Goal: Task Accomplishment & Management: Manage account settings

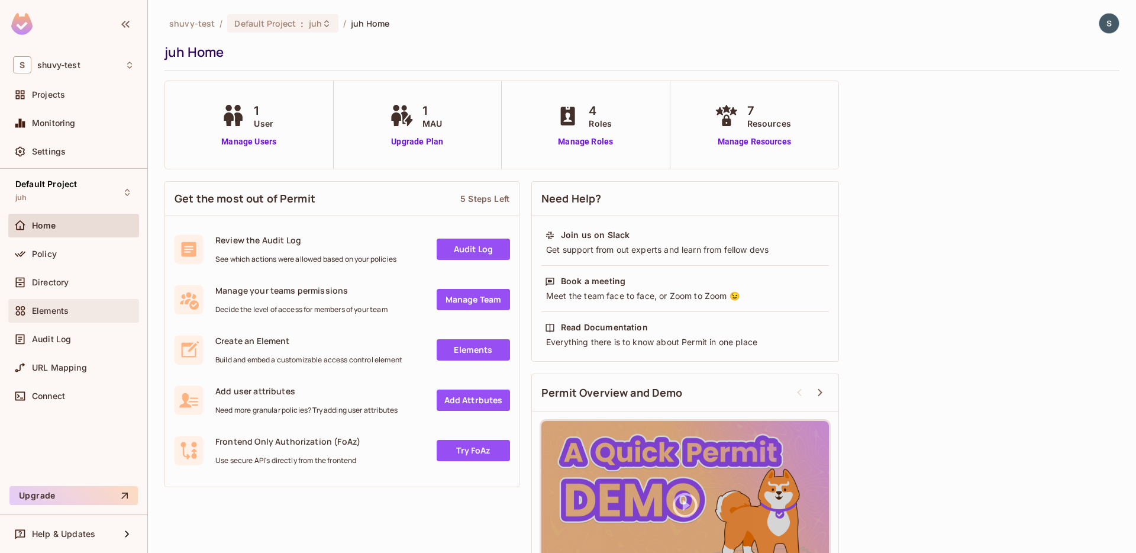
click at [43, 311] on span "Elements" at bounding box center [50, 310] width 37 height 9
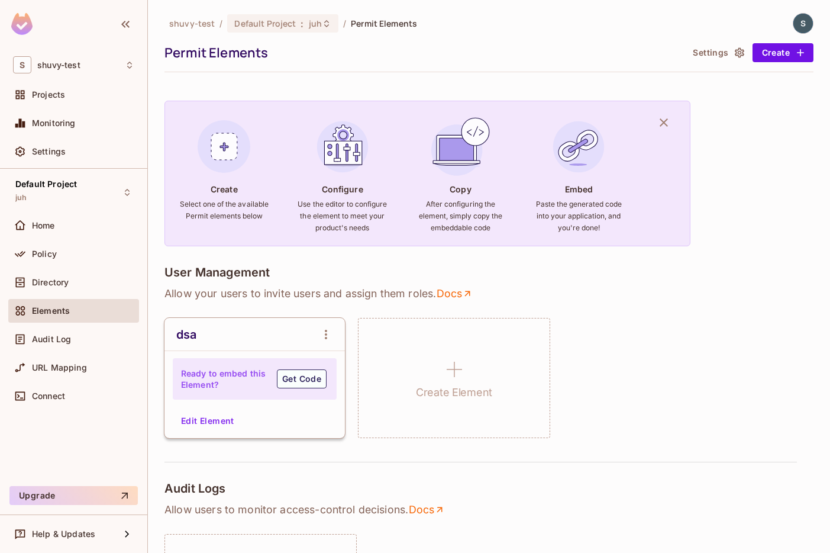
click at [199, 420] on button "Edit Element" at bounding box center [207, 420] width 63 height 19
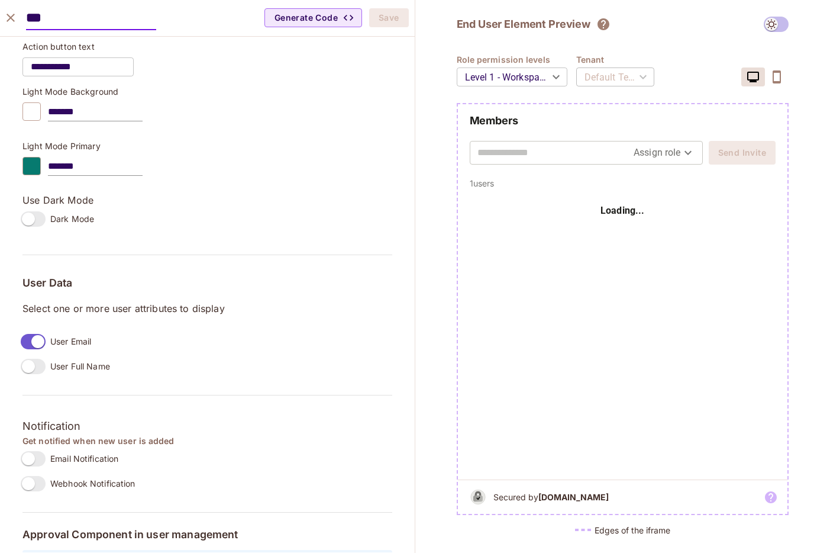
scroll to position [767, 0]
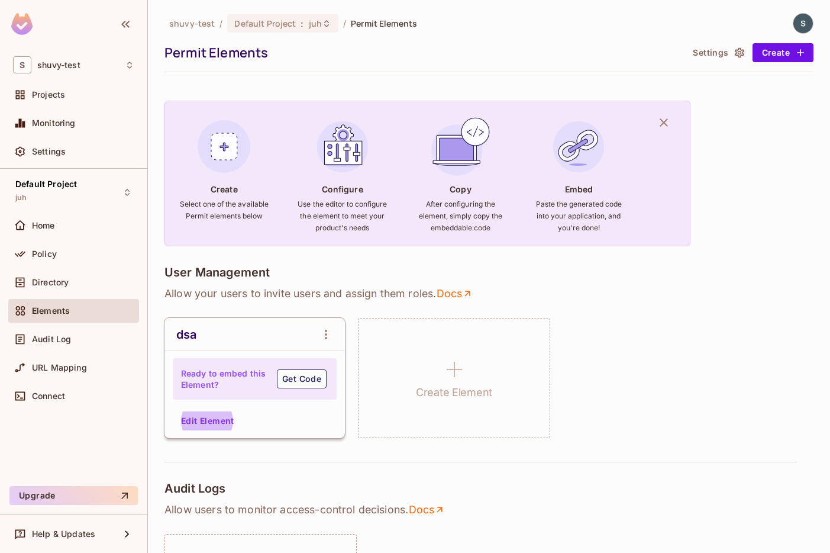
click at [717, 46] on button "Settings" at bounding box center [717, 52] width 59 height 19
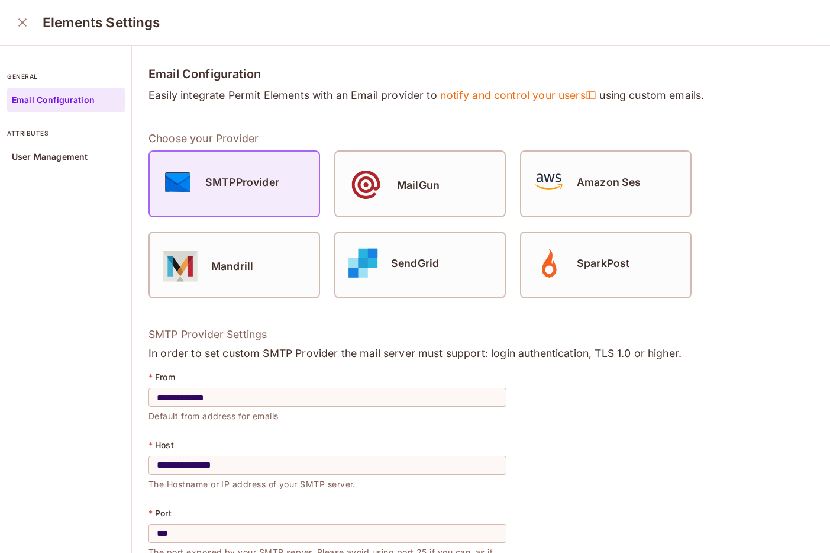
scroll to position [205, 0]
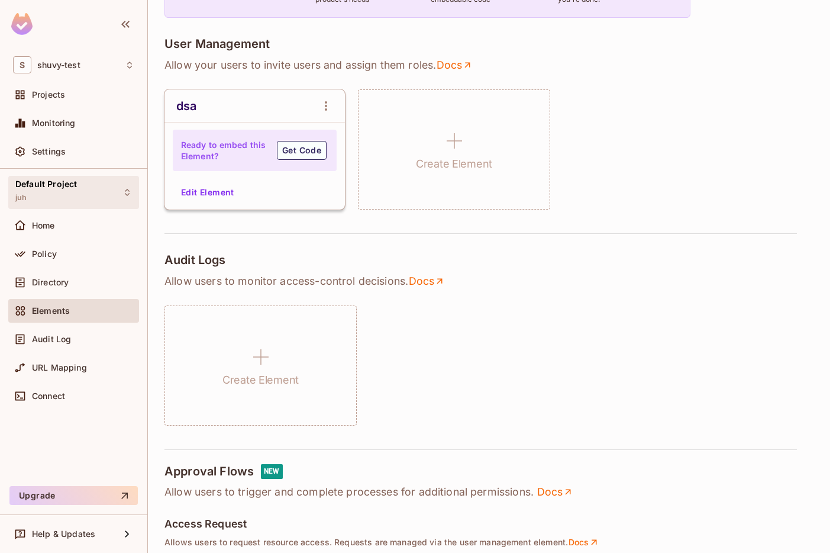
scroll to position [218, 0]
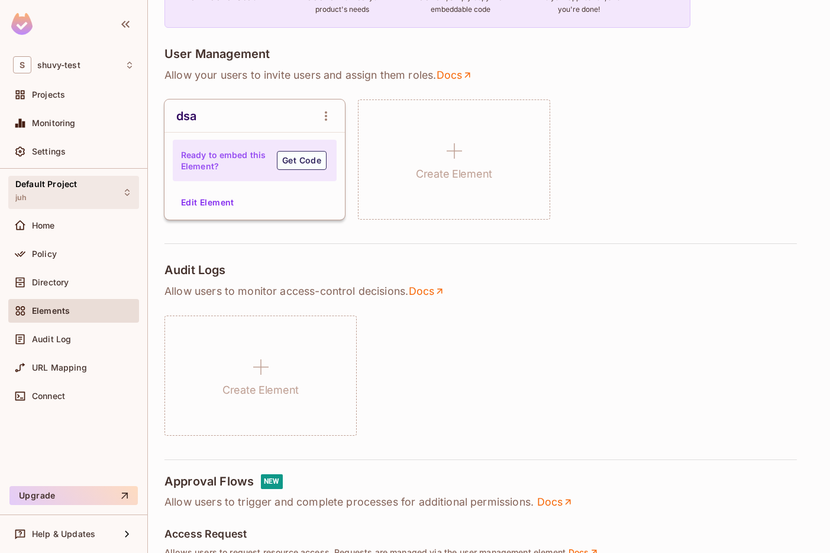
click at [115, 186] on div "Default Project juh" at bounding box center [73, 192] width 131 height 33
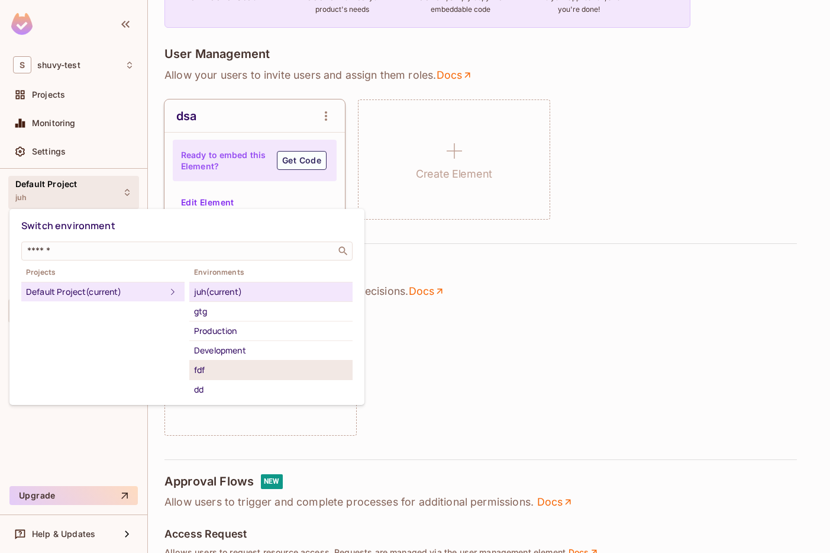
click at [223, 376] on div "fdf" at bounding box center [271, 370] width 154 height 14
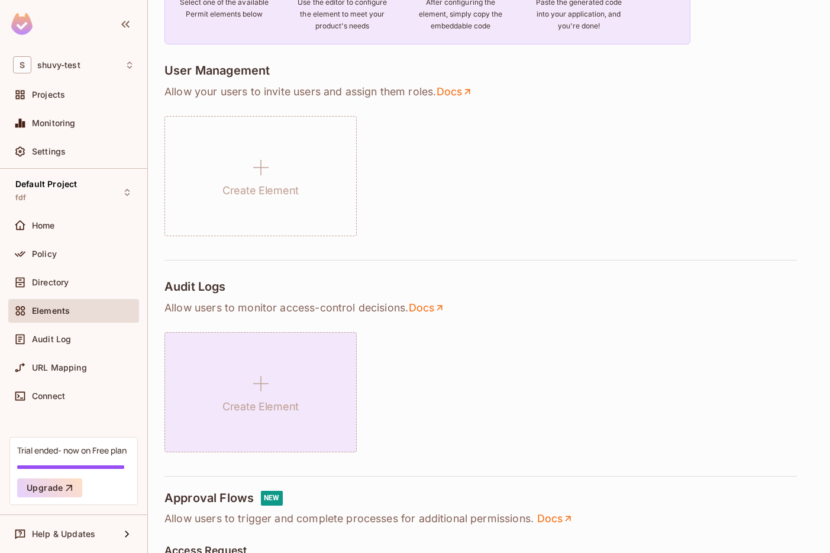
scroll to position [228, 0]
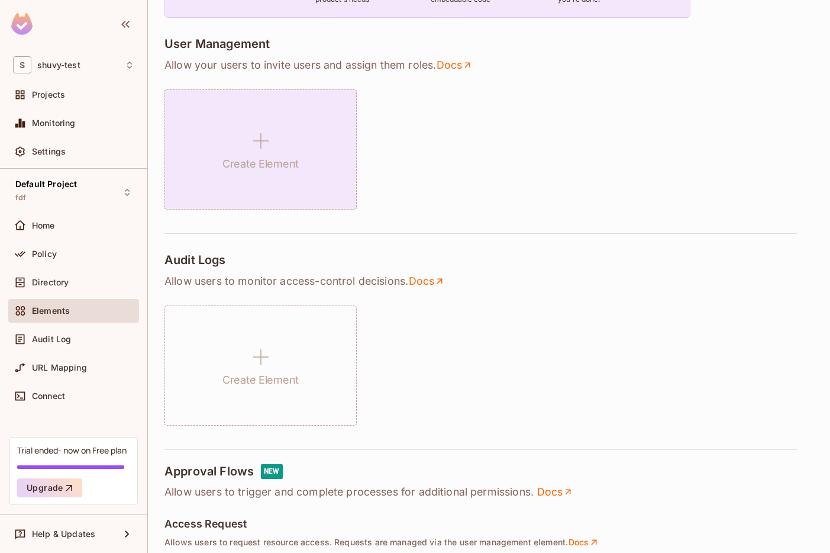
click at [263, 152] on icon at bounding box center [261, 141] width 28 height 28
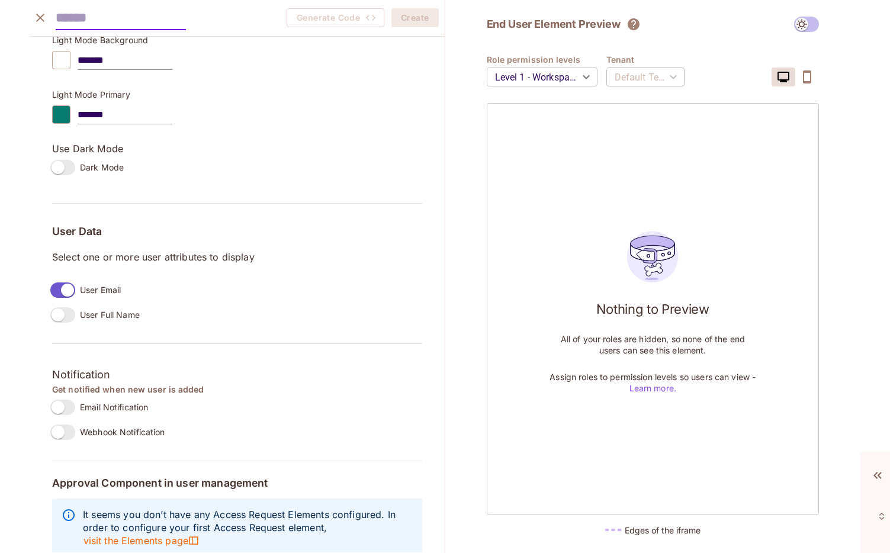
scroll to position [786, 0]
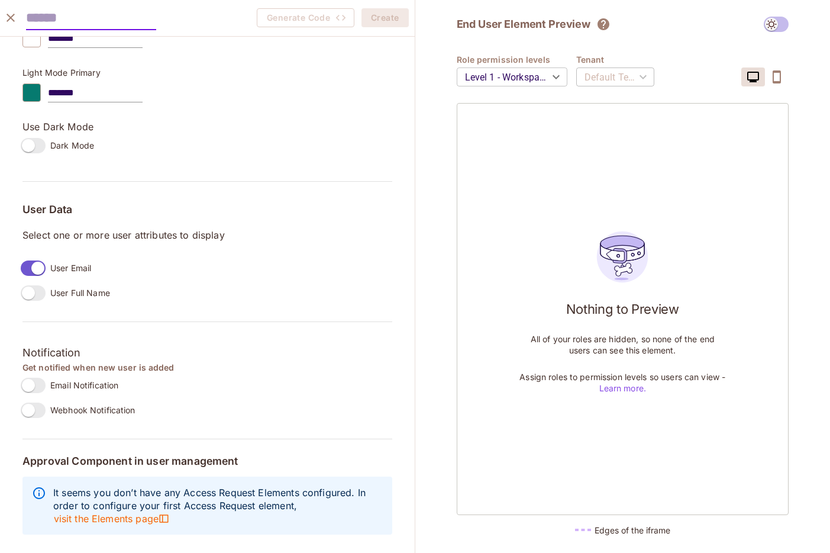
click at [21, 395] on label "Email Notification" at bounding box center [67, 385] width 102 height 25
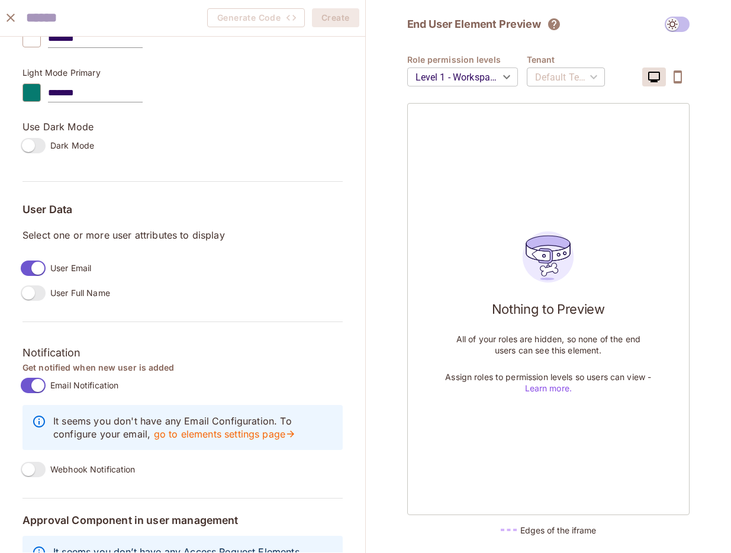
click at [727, 92] on div "End User Element Preview Role permission levels Level 1 - Workspace Owner *****…" at bounding box center [549, 276] width 366 height 553
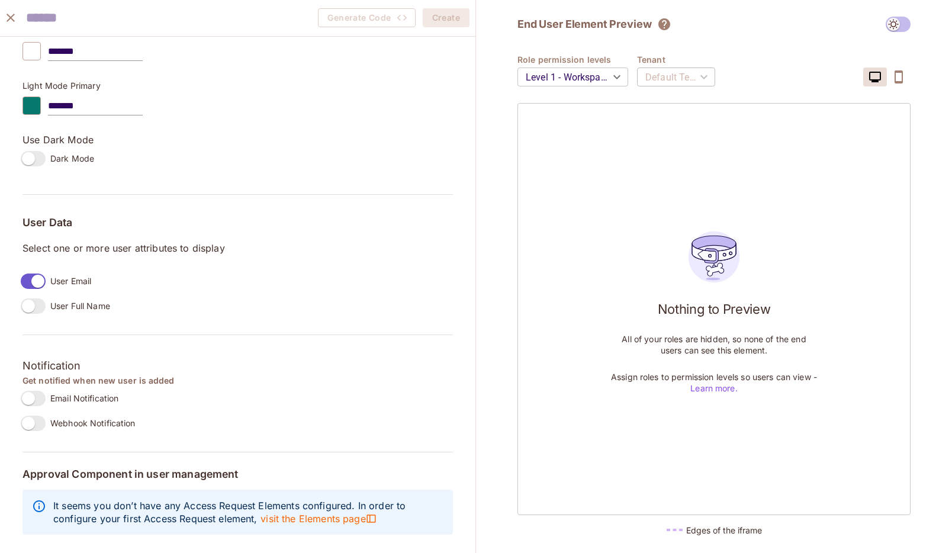
scroll to position [772, 0]
click at [17, 25] on button "close" at bounding box center [11, 18] width 24 height 24
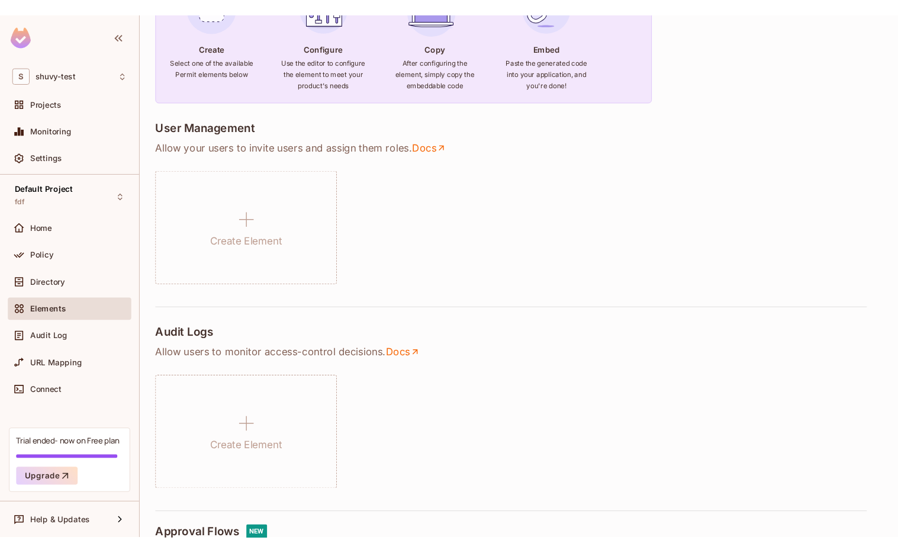
scroll to position [0, 0]
